Goal: Navigation & Orientation: Find specific page/section

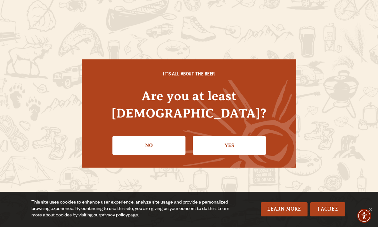
click at [241, 136] on link "Yes" at bounding box center [229, 145] width 73 height 19
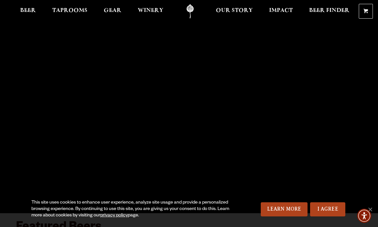
click at [27, 11] on span "Beer" at bounding box center [28, 10] width 16 height 5
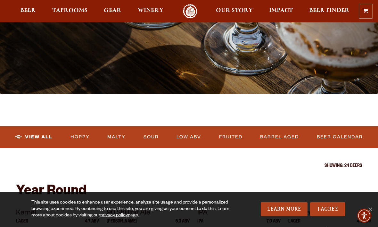
scroll to position [115, 0]
click at [331, 216] on link "I Agree" at bounding box center [327, 209] width 35 height 14
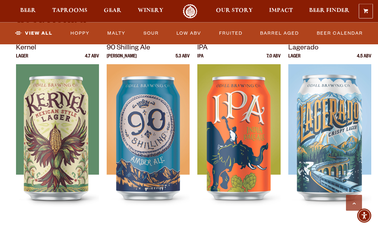
scroll to position [280, 0]
click at [340, 152] on img at bounding box center [330, 144] width 83 height 160
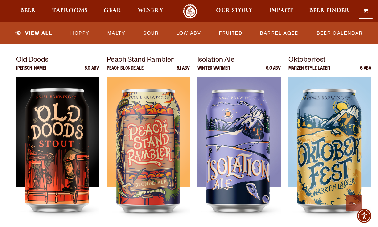
scroll to position [885, 0]
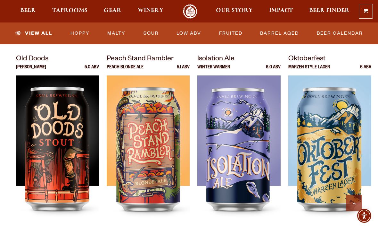
click at [333, 152] on img at bounding box center [330, 155] width 83 height 160
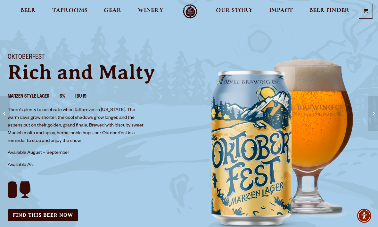
scroll to position [18, 0]
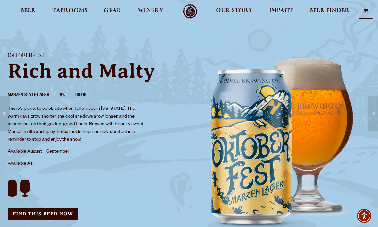
click at [31, 11] on span "Beer" at bounding box center [28, 10] width 16 height 5
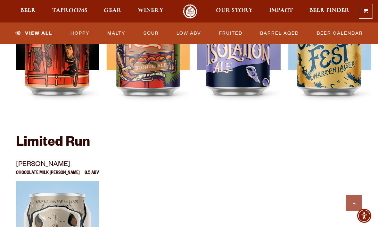
scroll to position [1000, 0]
click at [240, 30] on link "Fruited" at bounding box center [231, 33] width 29 height 15
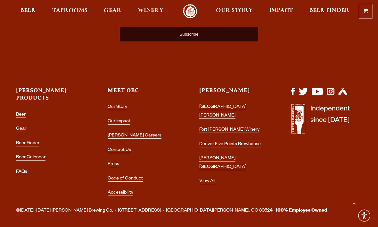
scroll to position [764, 0]
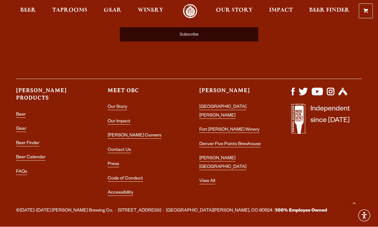
click at [136, 133] on link "[PERSON_NAME] Careers" at bounding box center [135, 135] width 54 height 5
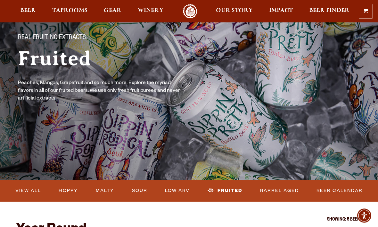
scroll to position [0, 0]
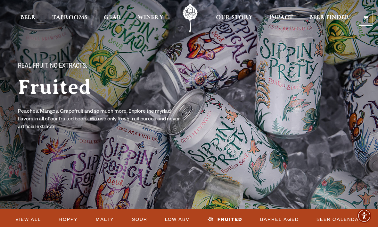
click at [83, 16] on span "Taprooms" at bounding box center [69, 17] width 35 height 5
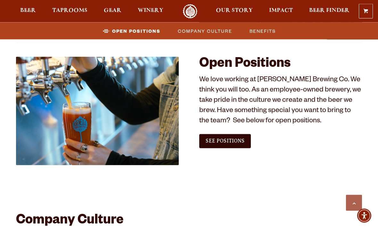
scroll to position [334, 0]
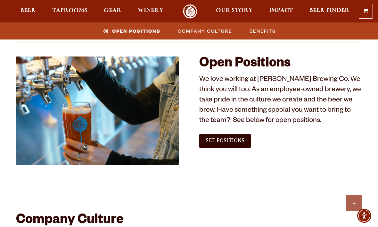
click at [236, 139] on span "See Positions" at bounding box center [225, 141] width 39 height 6
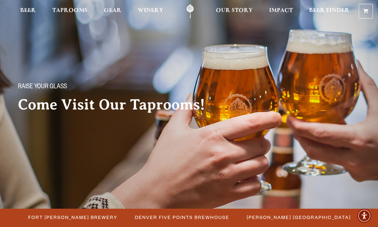
click at [83, 220] on span "Fort [PERSON_NAME] Brewery" at bounding box center [72, 216] width 89 height 9
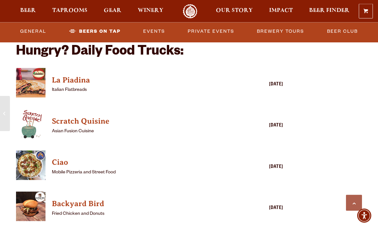
scroll to position [1483, 0]
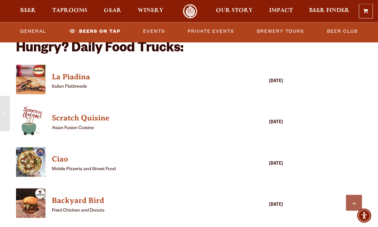
click at [64, 154] on h4 "Ciao" at bounding box center [140, 159] width 177 height 10
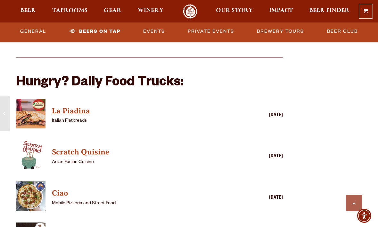
scroll to position [1443, 0]
